Goal: Information Seeking & Learning: Find specific fact

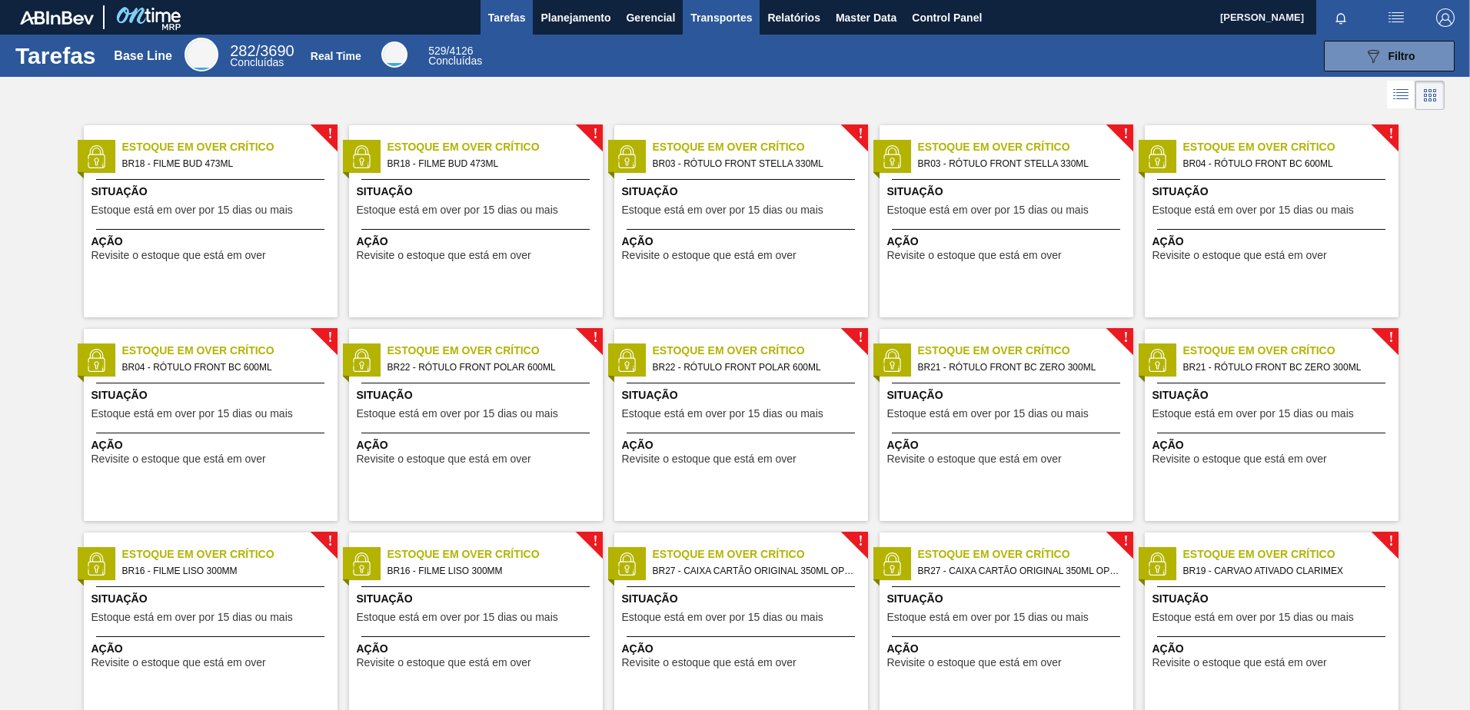
click at [717, 27] on button "Transportes" at bounding box center [721, 17] width 77 height 35
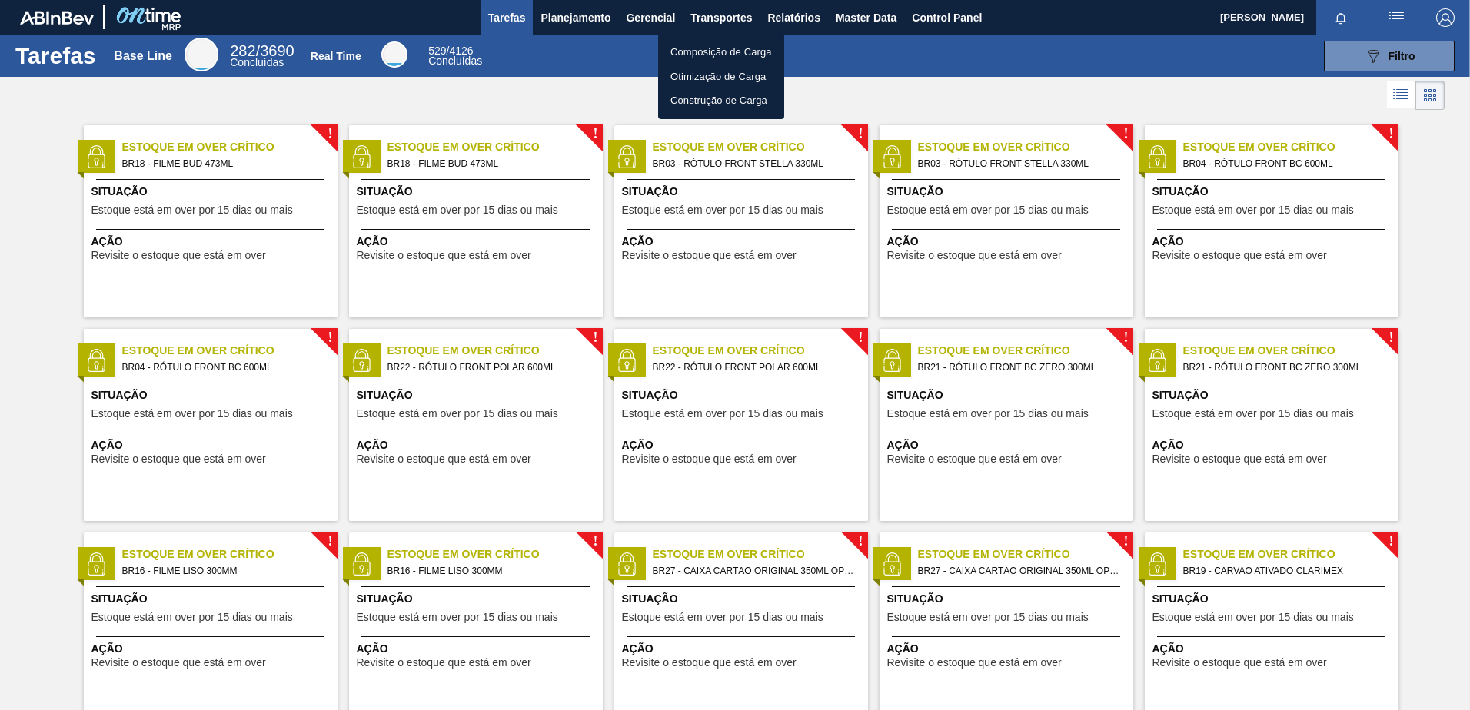
click at [567, 22] on div at bounding box center [735, 355] width 1470 height 710
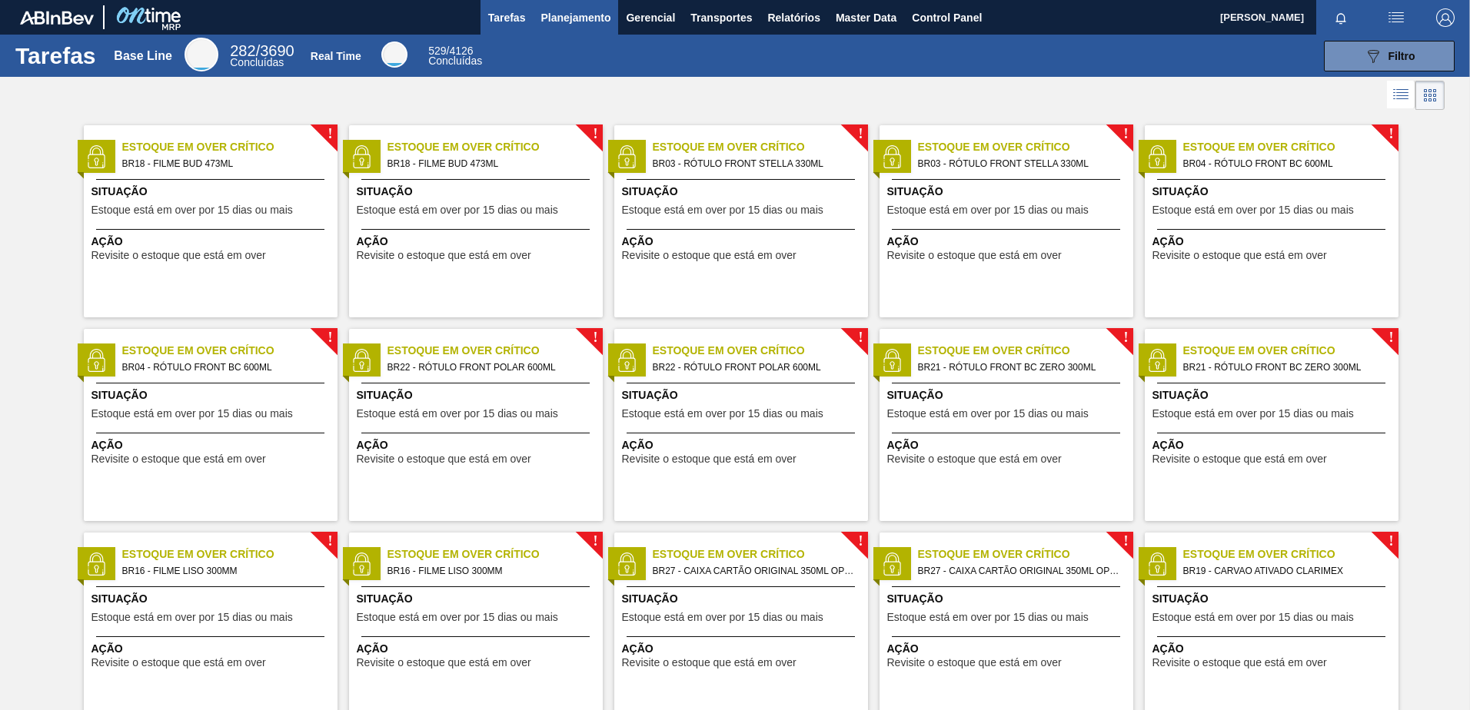
click at [564, 0] on body "Tarefas Planejamento Gerencial Transportes Relatórios Master Data Control Panel…" at bounding box center [735, 0] width 1470 height 0
click at [564, 17] on span "Planejamento" at bounding box center [576, 17] width 70 height 18
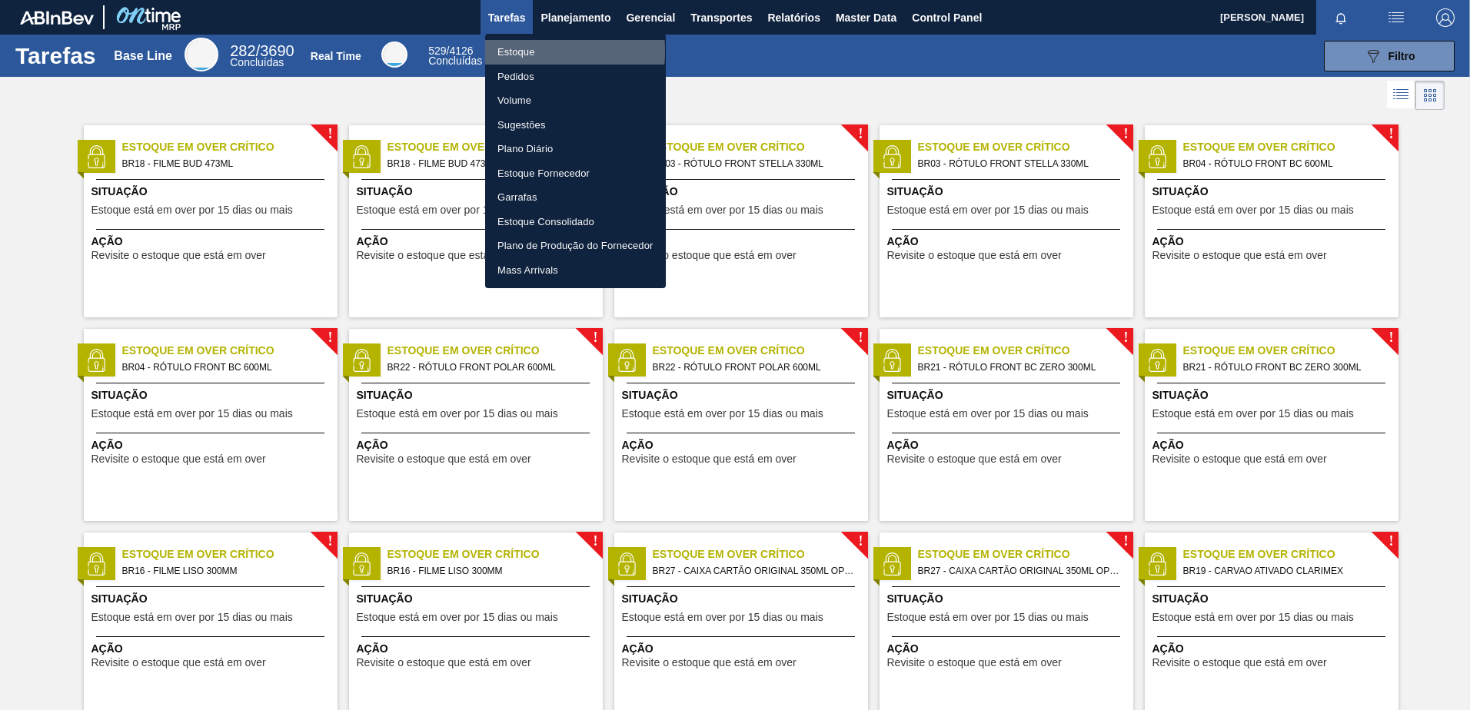
click at [506, 51] on li "Estoque" at bounding box center [575, 52] width 181 height 25
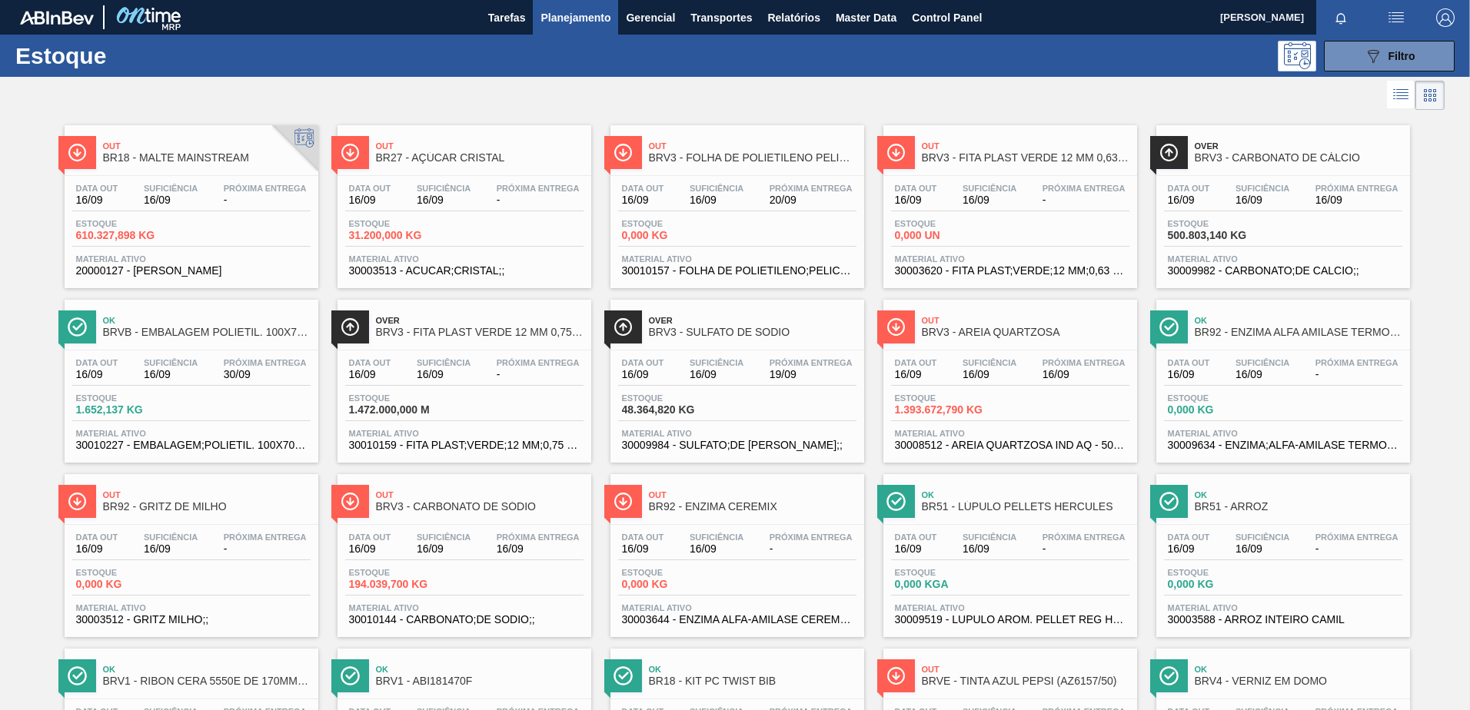
click at [561, 5] on button "Planejamento" at bounding box center [575, 17] width 85 height 35
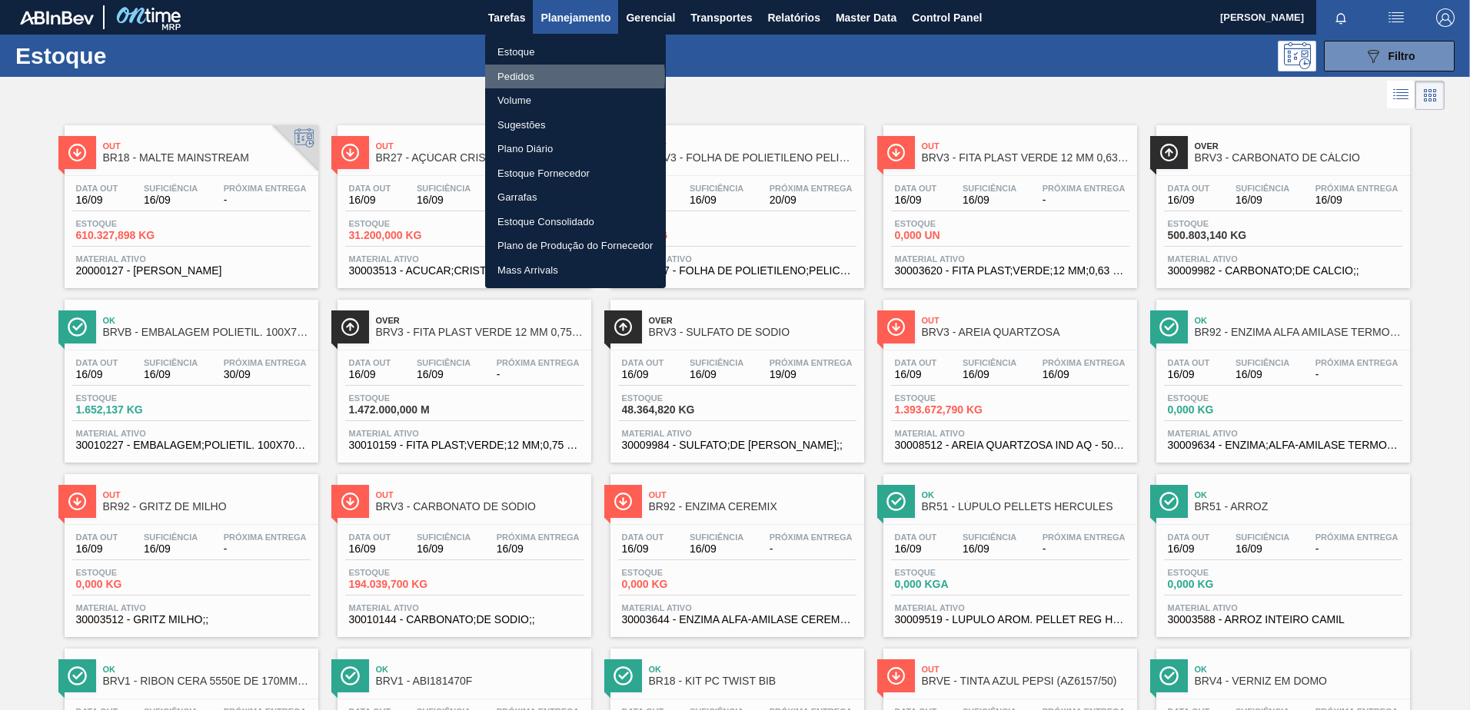
click at [541, 76] on li "Pedidos" at bounding box center [575, 77] width 181 height 25
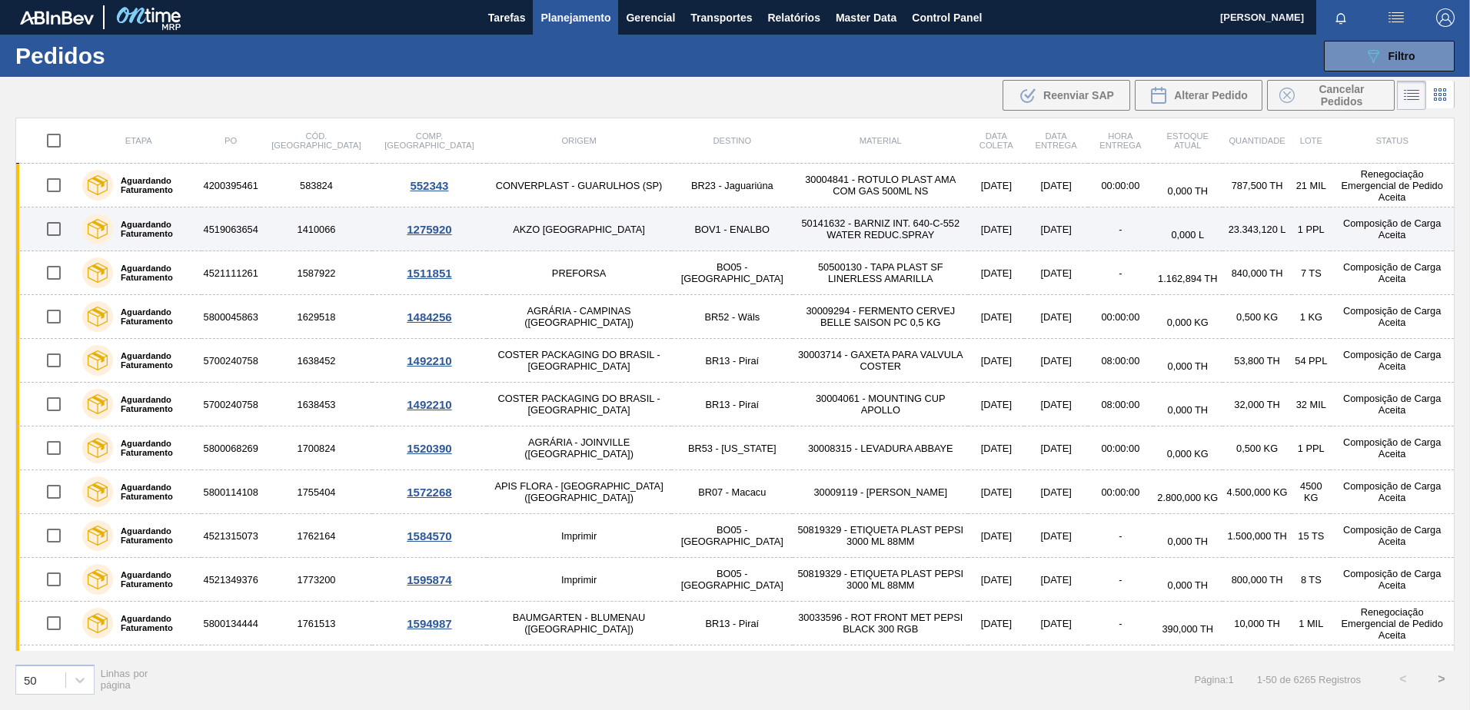
click at [66, 239] on input "checkbox" at bounding box center [54, 229] width 32 height 32
checkbox input "true"
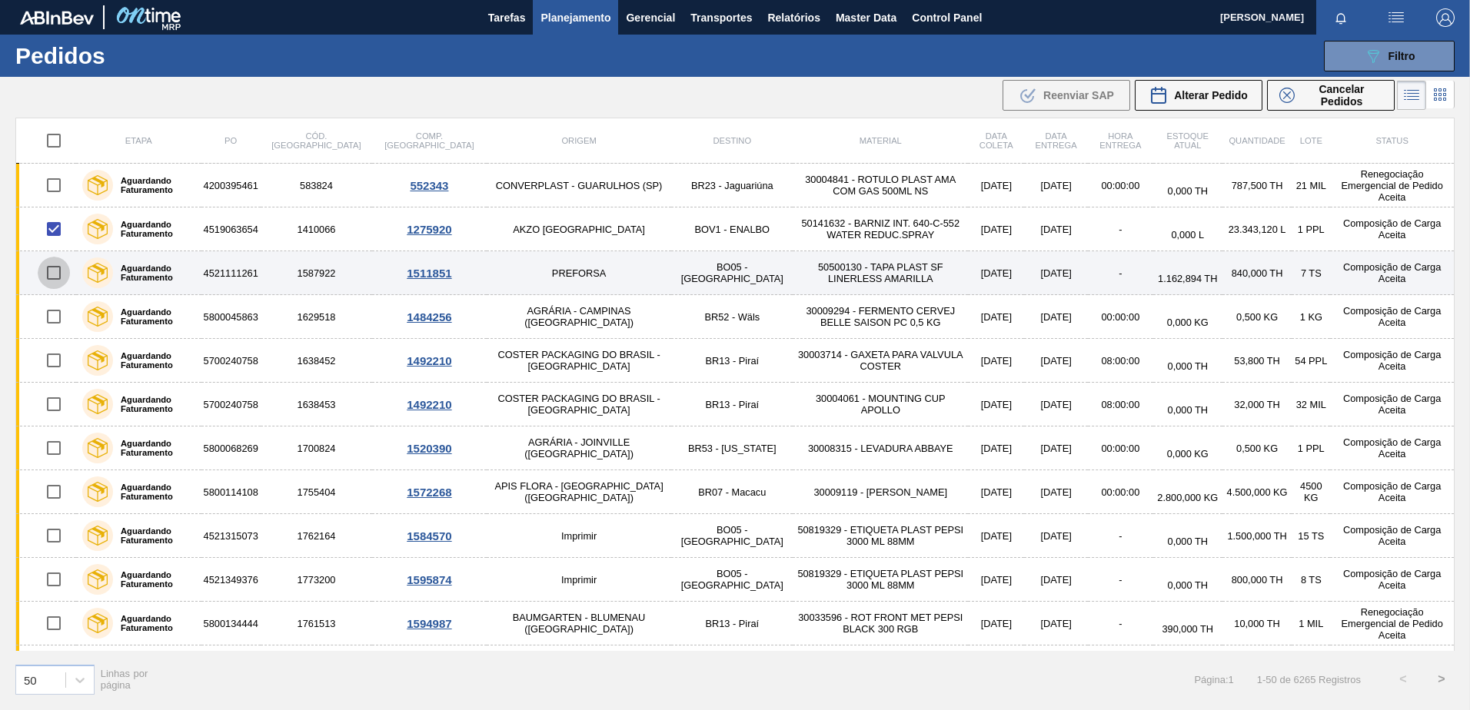
click at [52, 261] on input "checkbox" at bounding box center [54, 273] width 32 height 32
checkbox input "true"
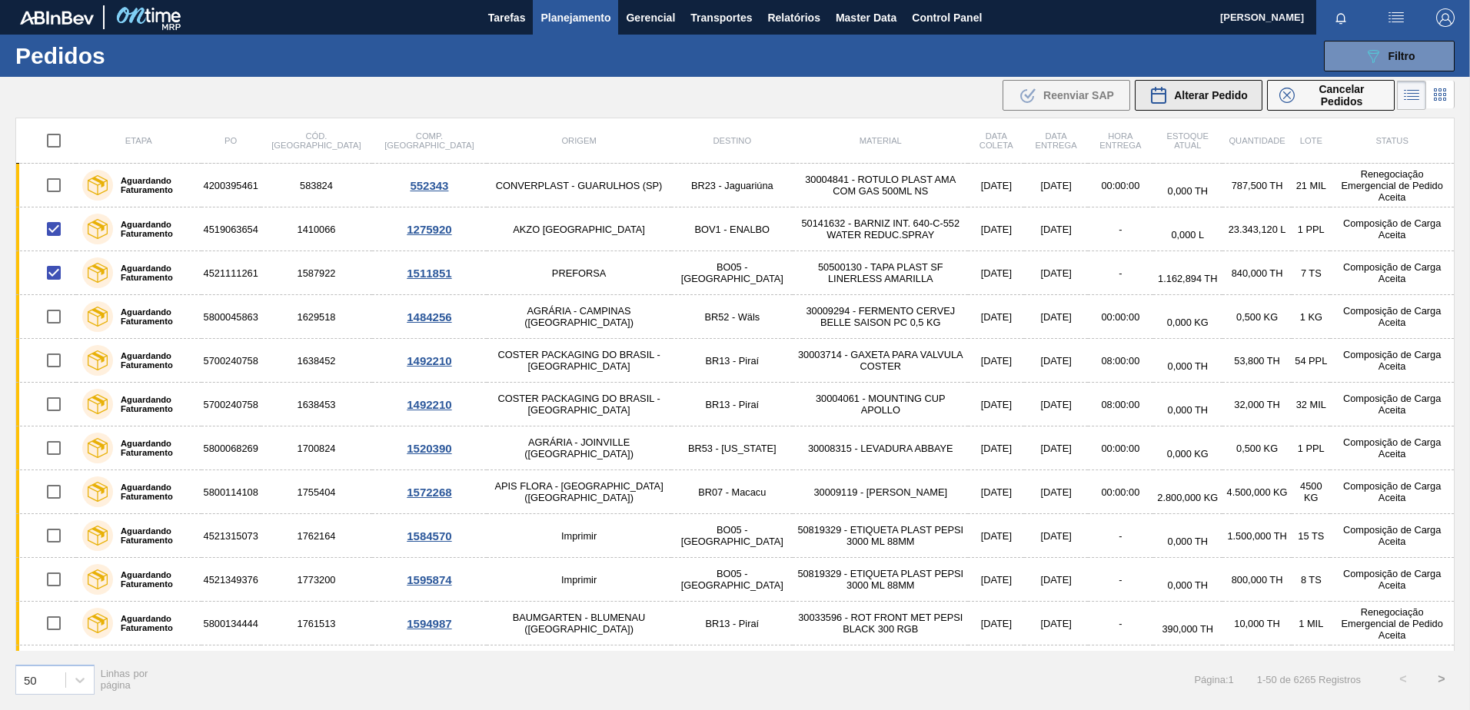
click at [1195, 98] on span "Alterar Pedido" at bounding box center [1211, 95] width 74 height 12
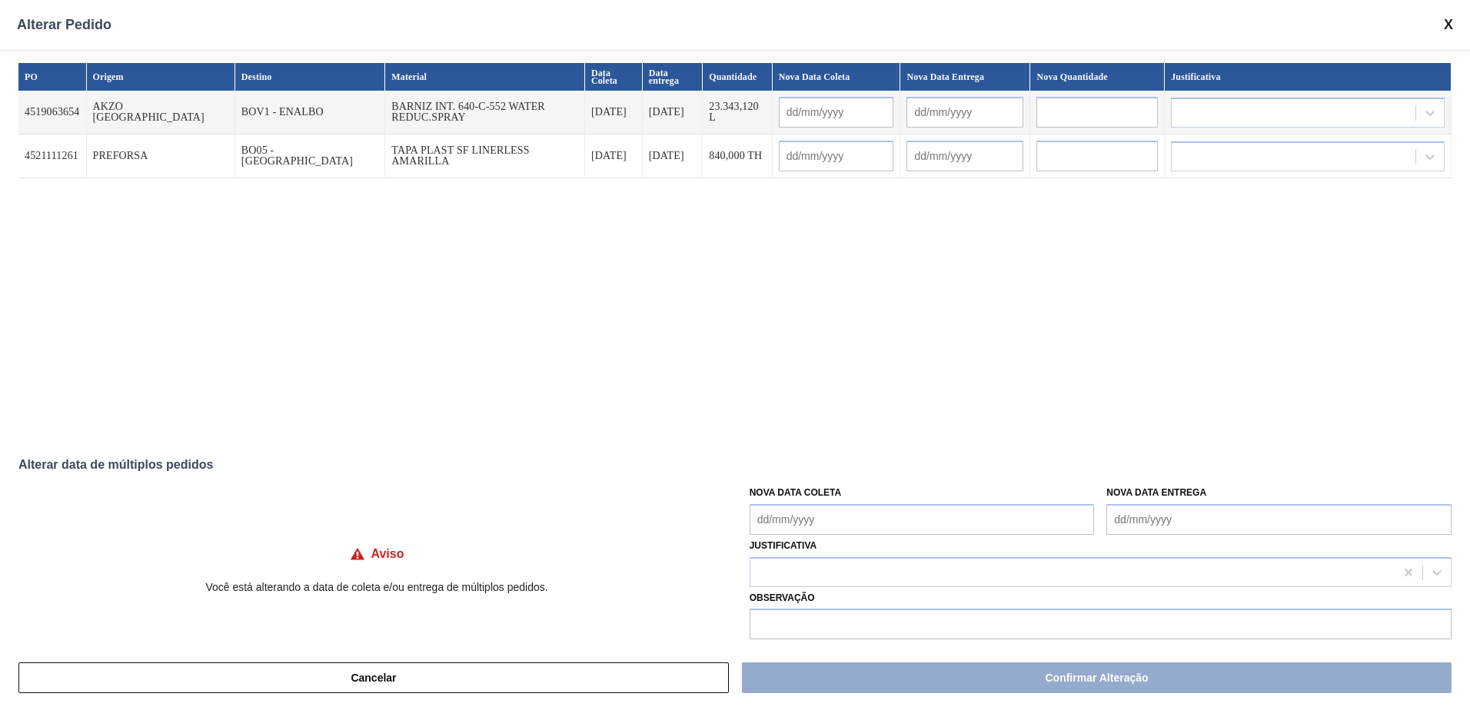
click at [1455, 28] on div "Alterar Pedido" at bounding box center [735, 25] width 1470 height 50
click at [1450, 24] on span at bounding box center [1448, 25] width 9 height 16
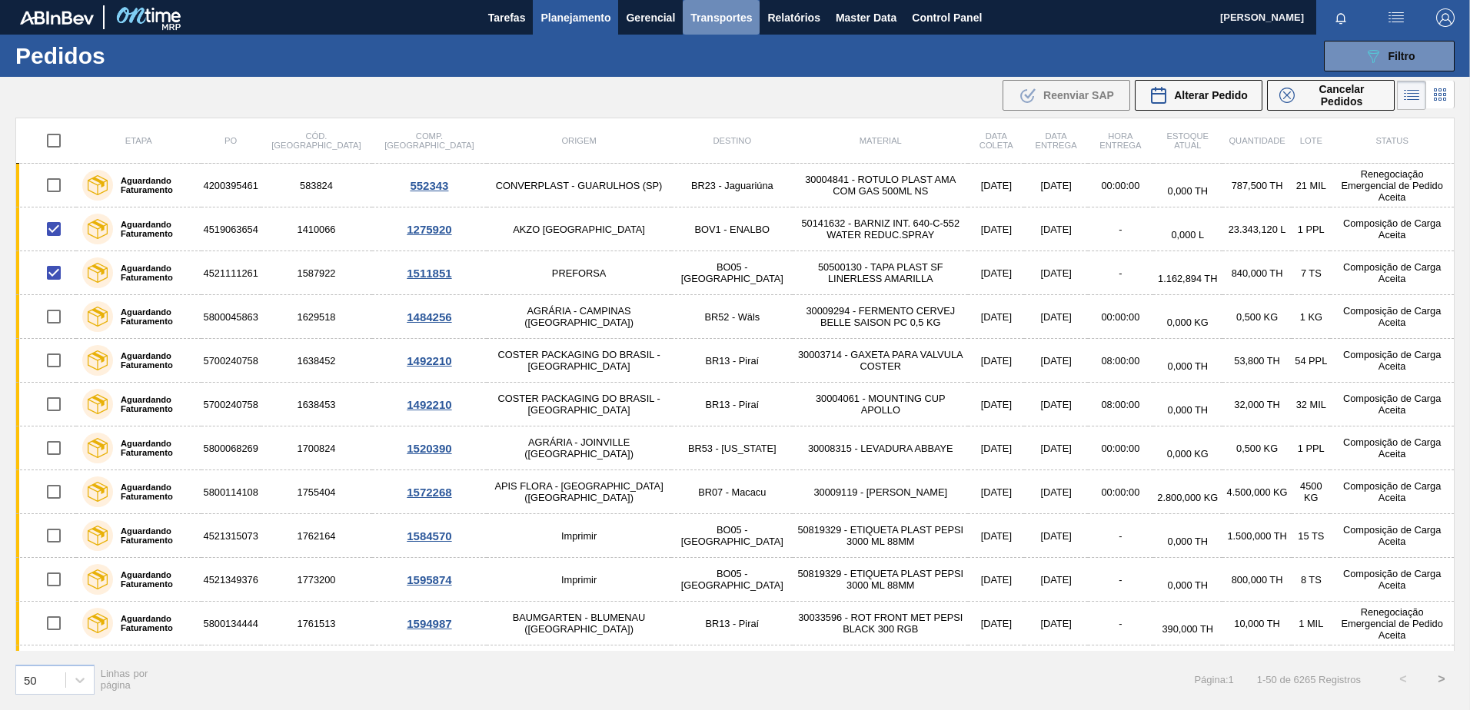
click at [726, 25] on span "Transportes" at bounding box center [721, 17] width 62 height 18
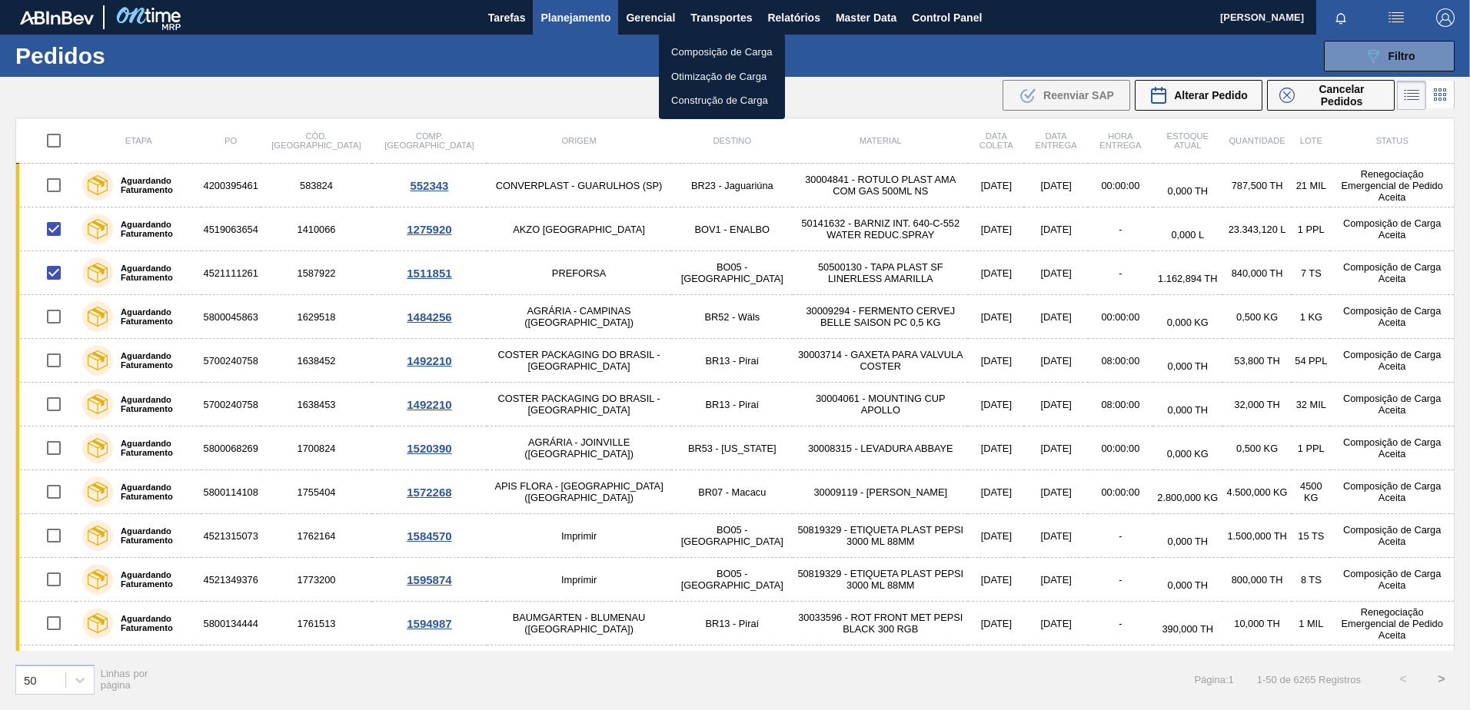
click at [957, 6] on div at bounding box center [735, 355] width 1470 height 710
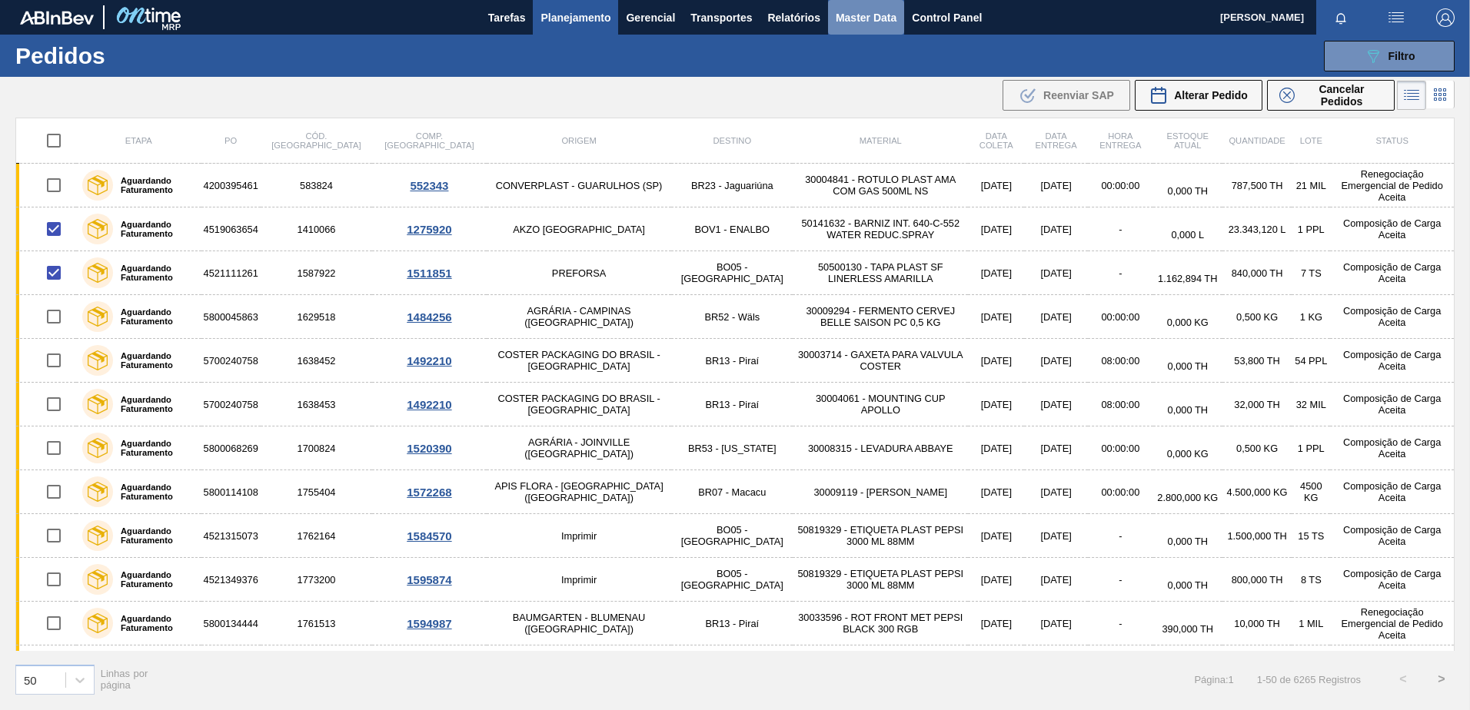
click at [854, 10] on span "Master Data" at bounding box center [866, 17] width 61 height 18
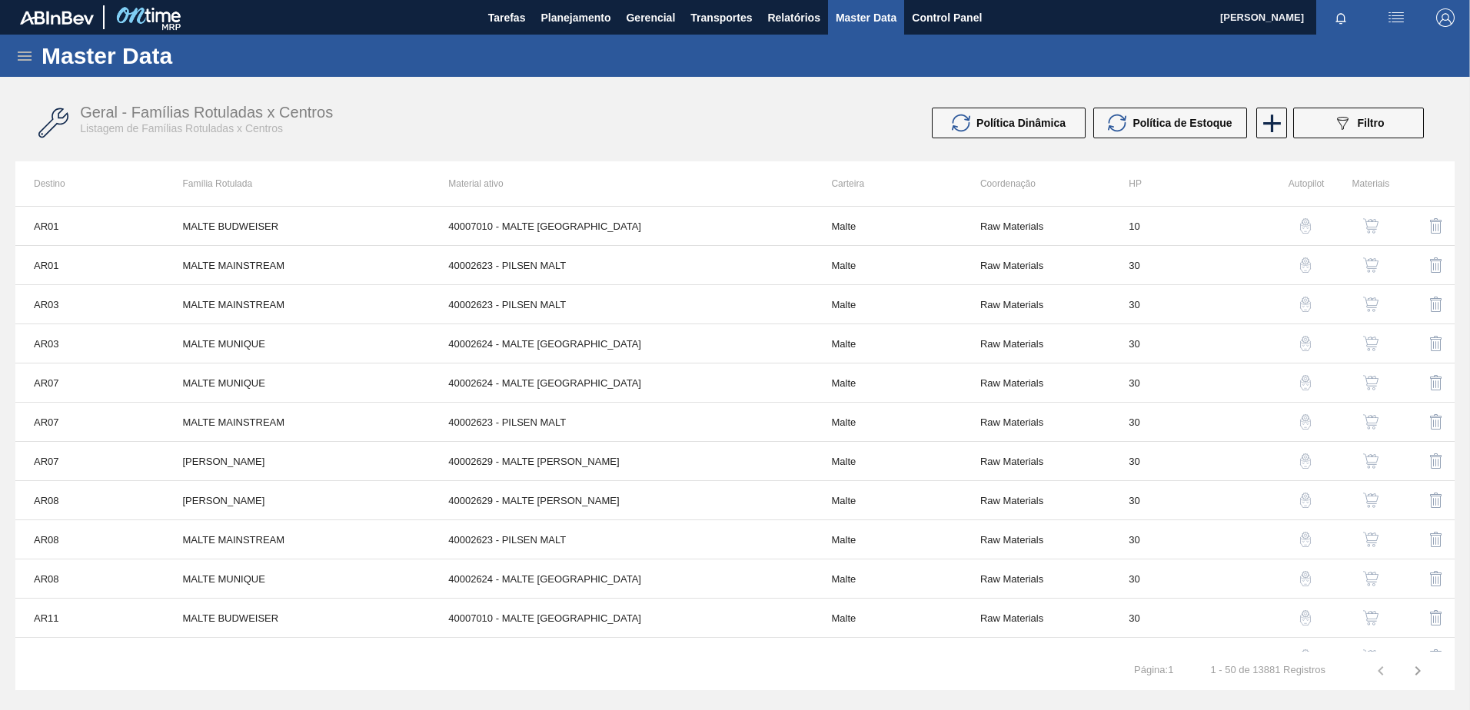
click at [25, 55] on icon at bounding box center [25, 56] width 14 height 9
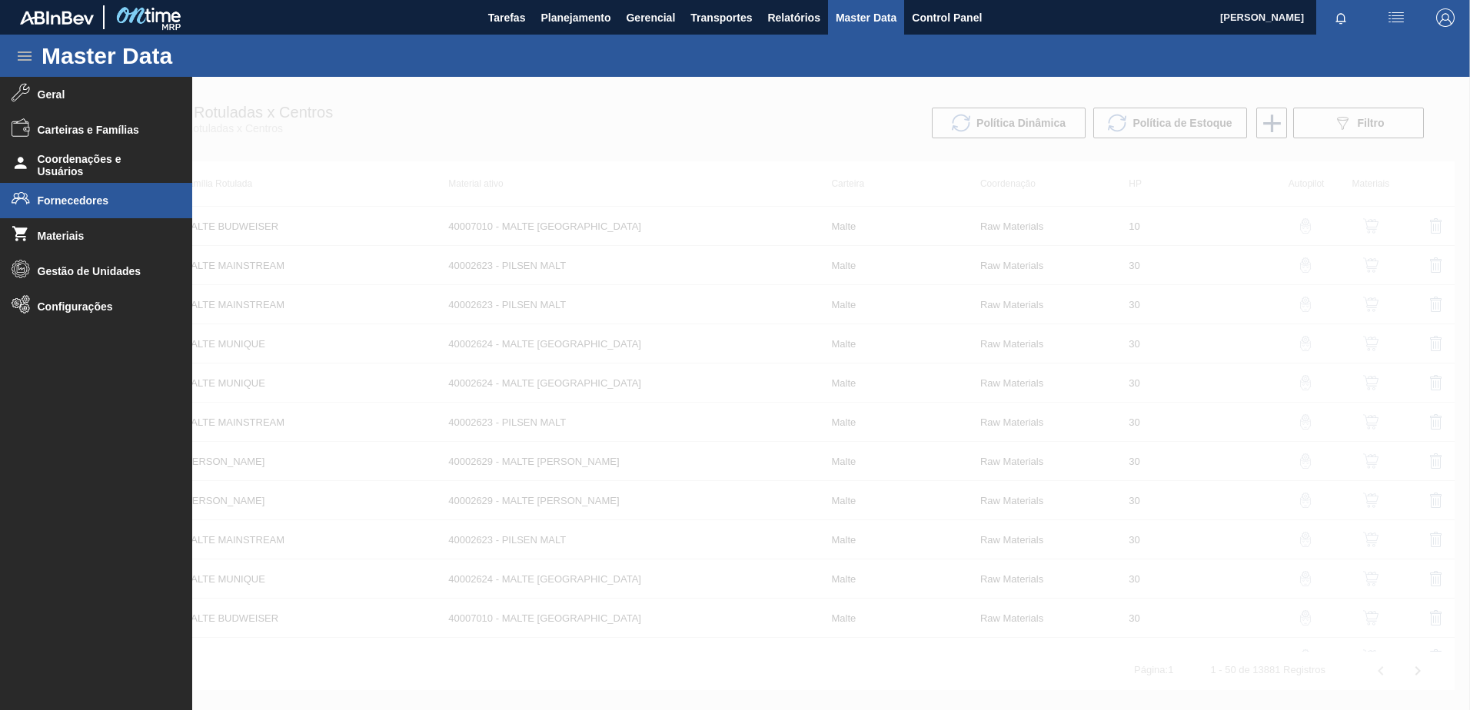
click at [98, 214] on li "Fornecedores" at bounding box center [96, 200] width 192 height 35
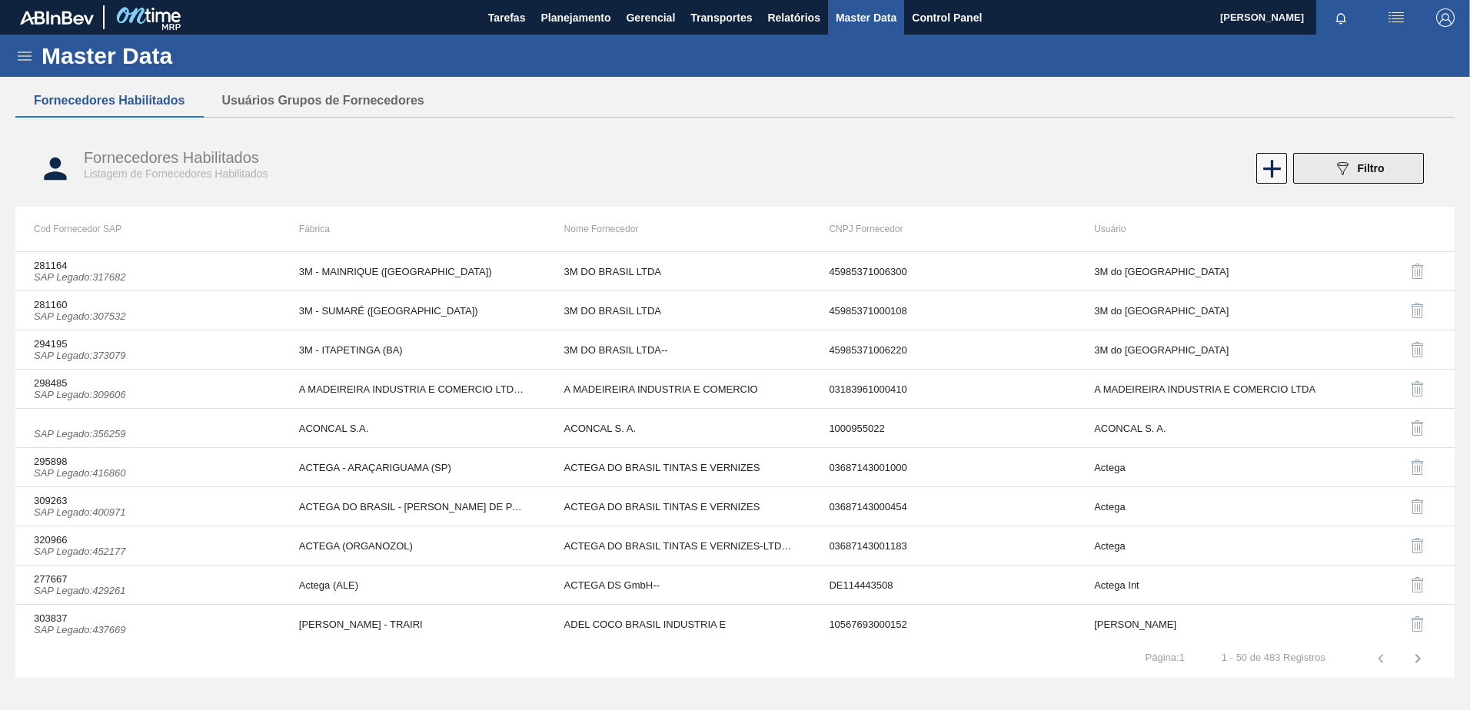
click at [1350, 165] on icon "089F7B8B-B2A5-4AFE-B5C0-19BA573D28AC" at bounding box center [1342, 168] width 18 height 18
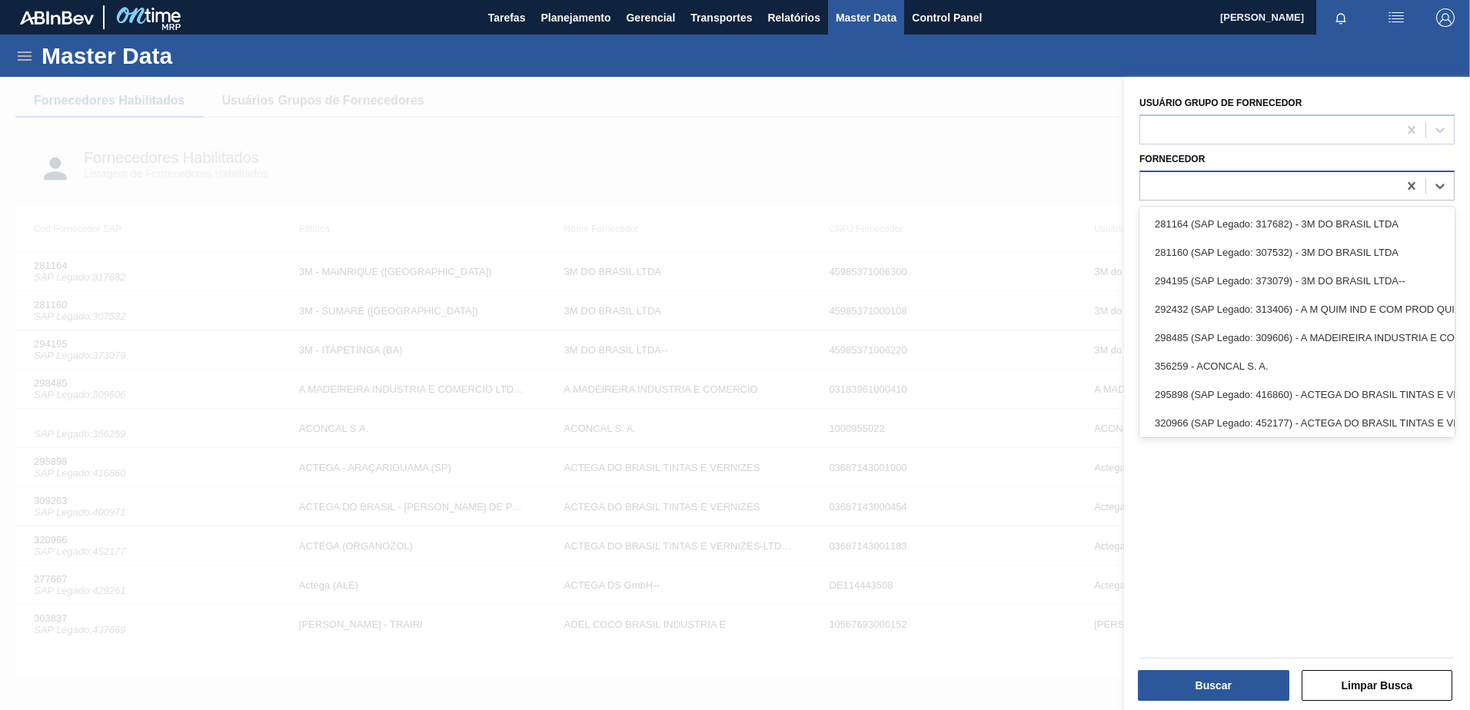
click at [1284, 184] on div at bounding box center [1269, 186] width 258 height 22
type input "ball"
click at [1249, 145] on div "Fornecedor option 327858 (SAP Legado: 459047) - BALL BEVERAGE [GEOGRAPHIC_DATA]…" at bounding box center [1297, 173] width 328 height 56
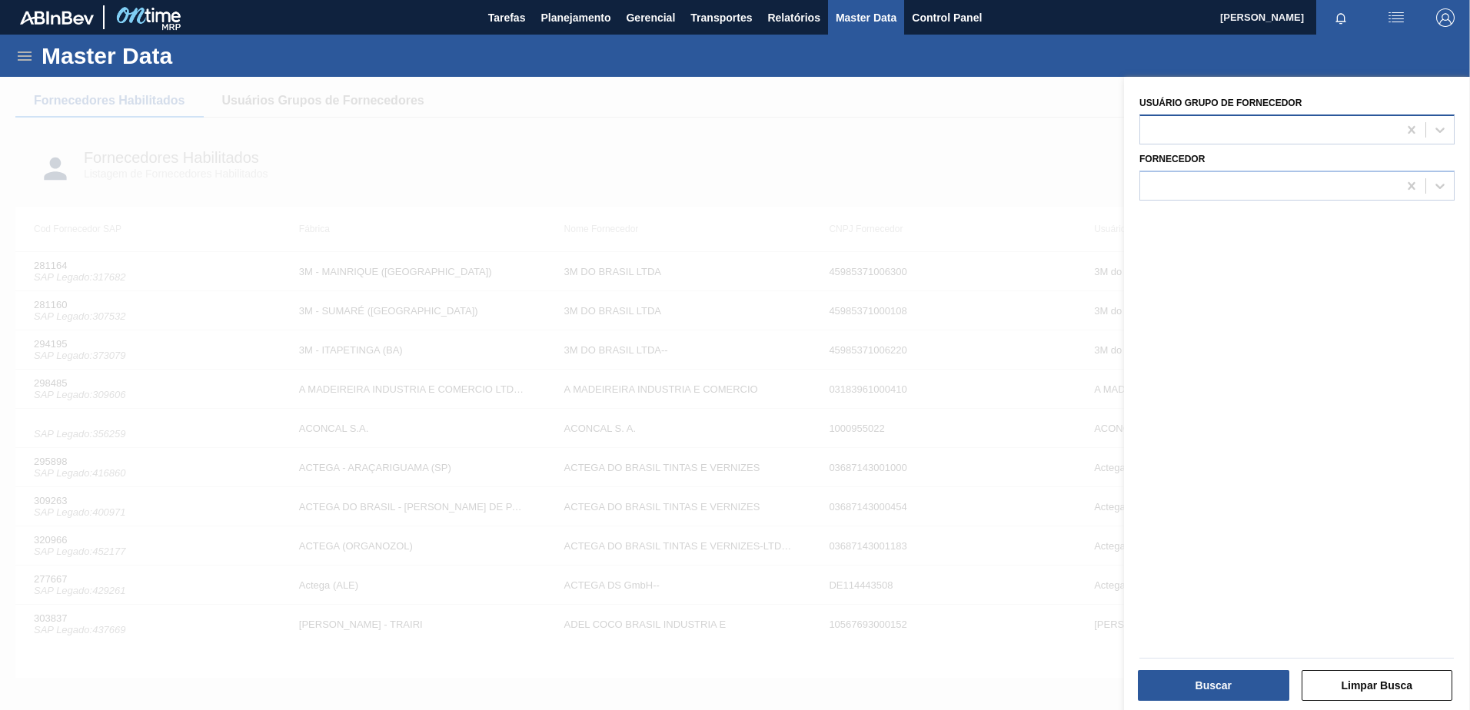
click at [1243, 135] on div at bounding box center [1269, 129] width 258 height 22
type Fornecedor "ball"
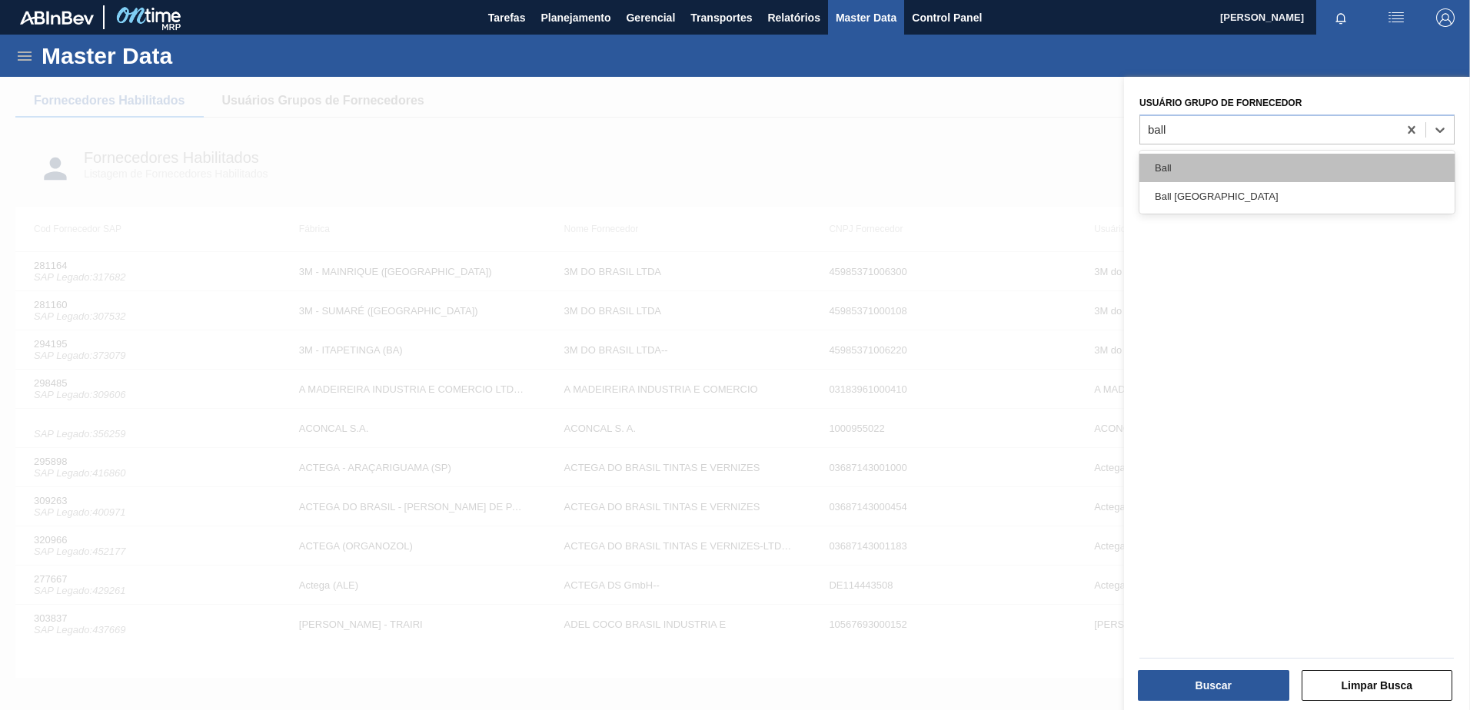
click at [1233, 160] on div "Ball" at bounding box center [1296, 168] width 315 height 28
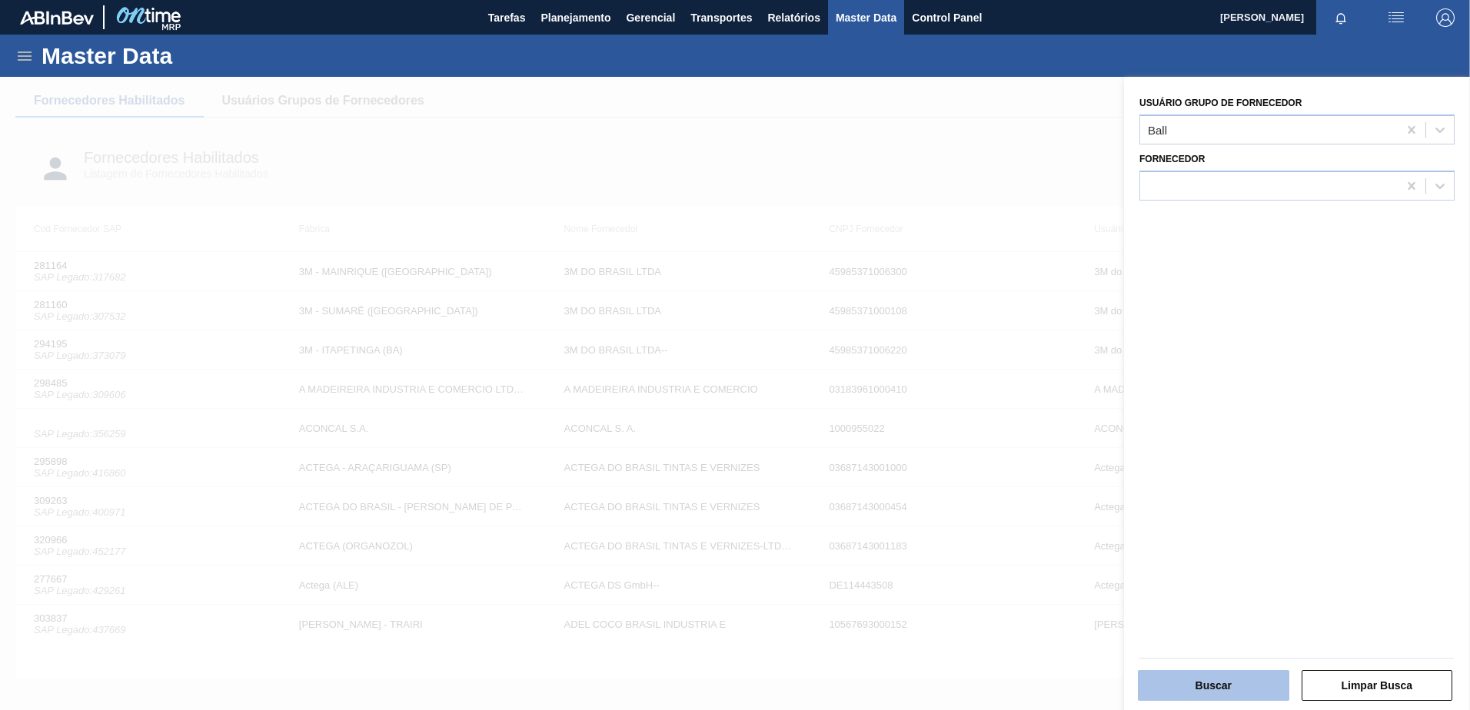
click at [1235, 679] on button "Buscar" at bounding box center [1213, 685] width 151 height 31
